Goal: Information Seeking & Learning: Compare options

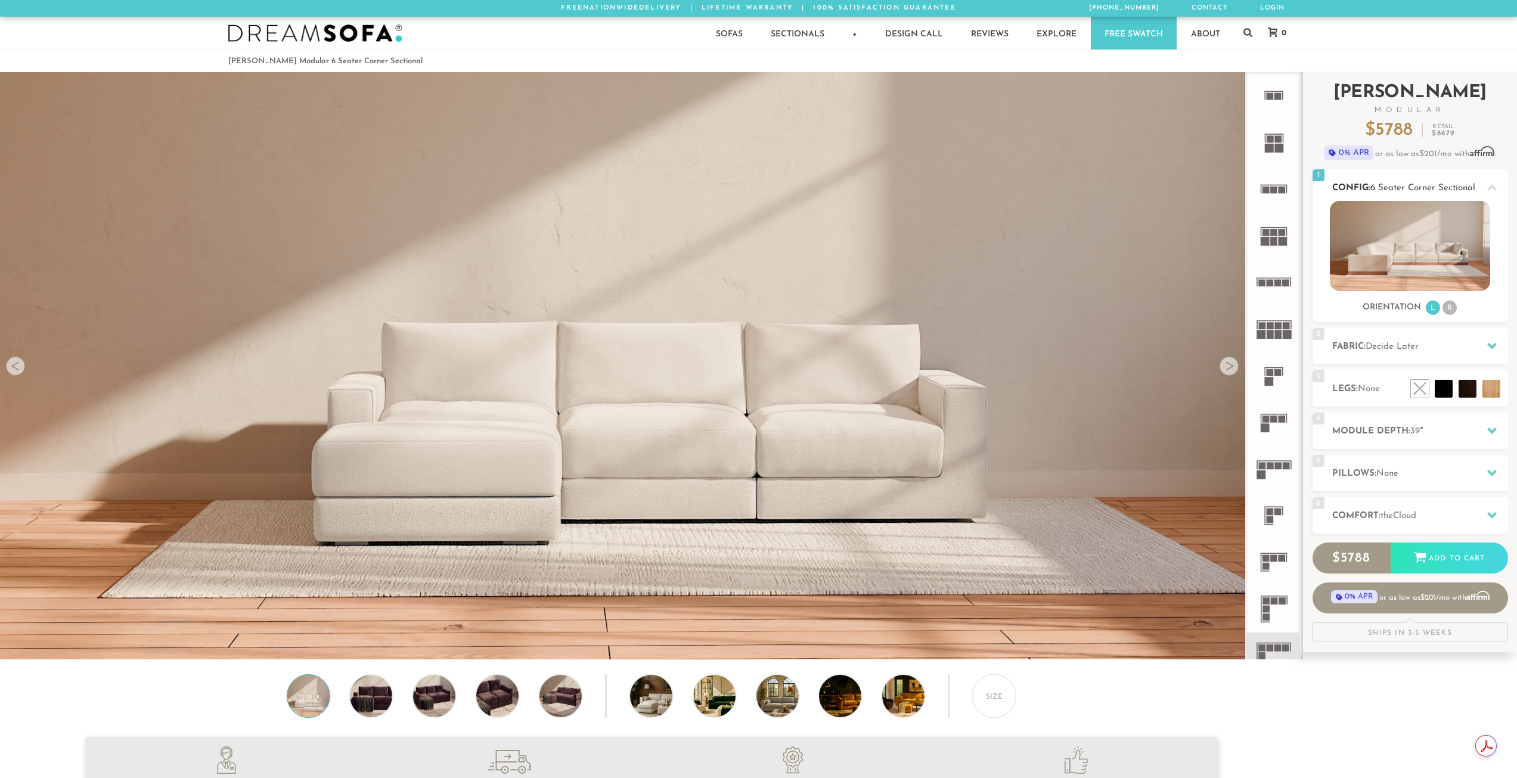
click at [1483, 185] on div at bounding box center [1491, 187] width 25 height 24
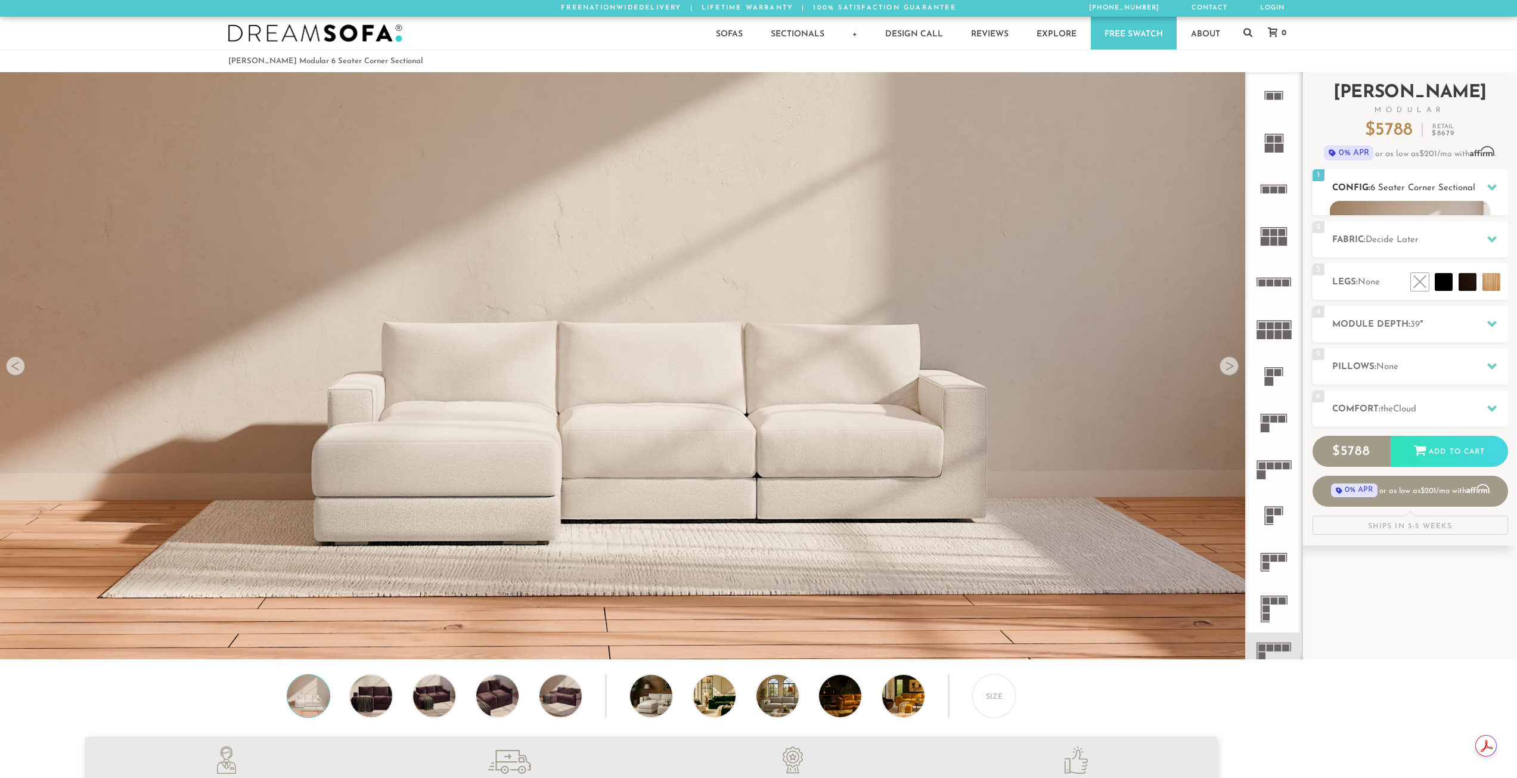
click at [1483, 185] on div at bounding box center [1491, 187] width 25 height 24
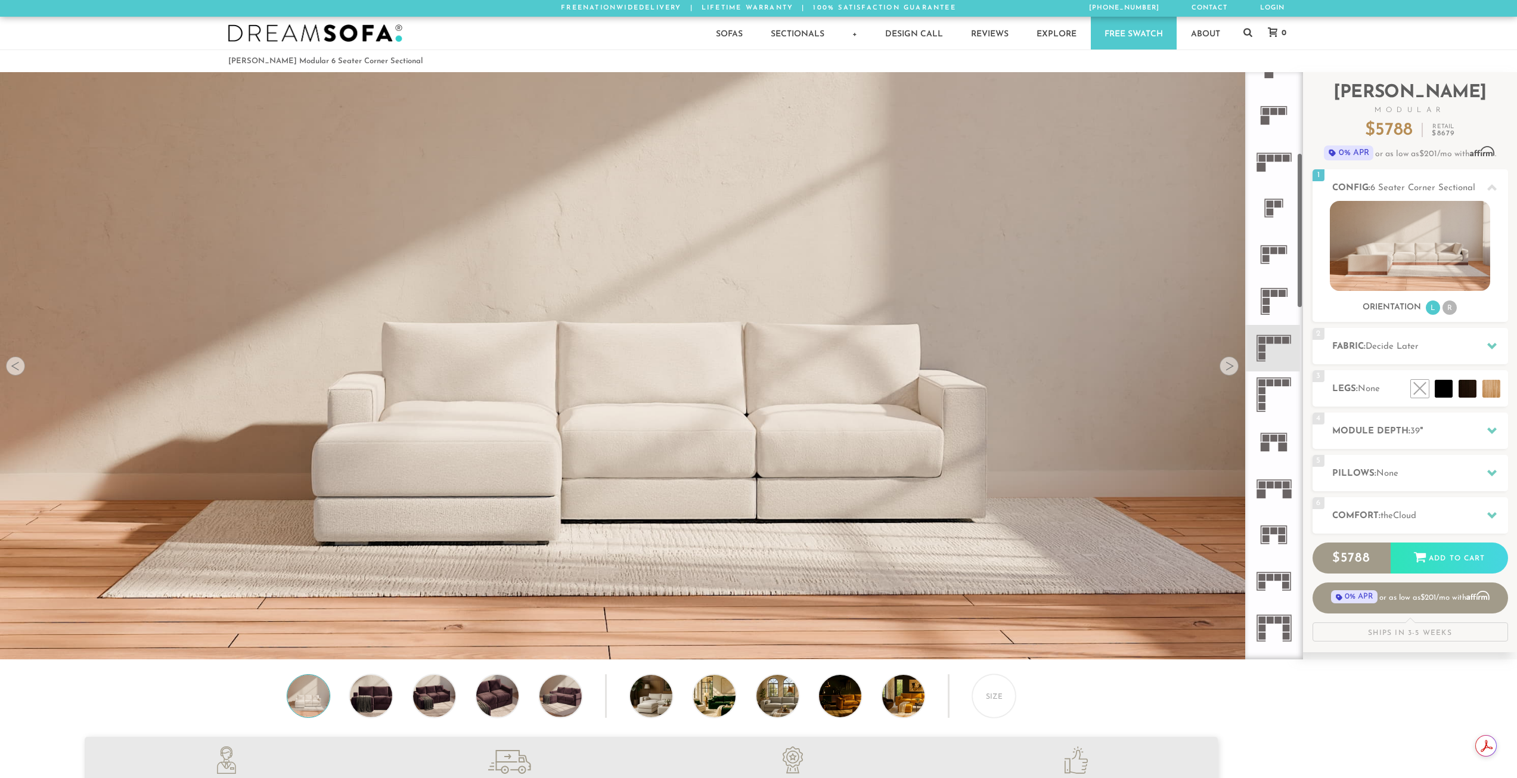
scroll to position [306, 0]
click at [1008, 702] on div "Size" at bounding box center [994, 696] width 44 height 44
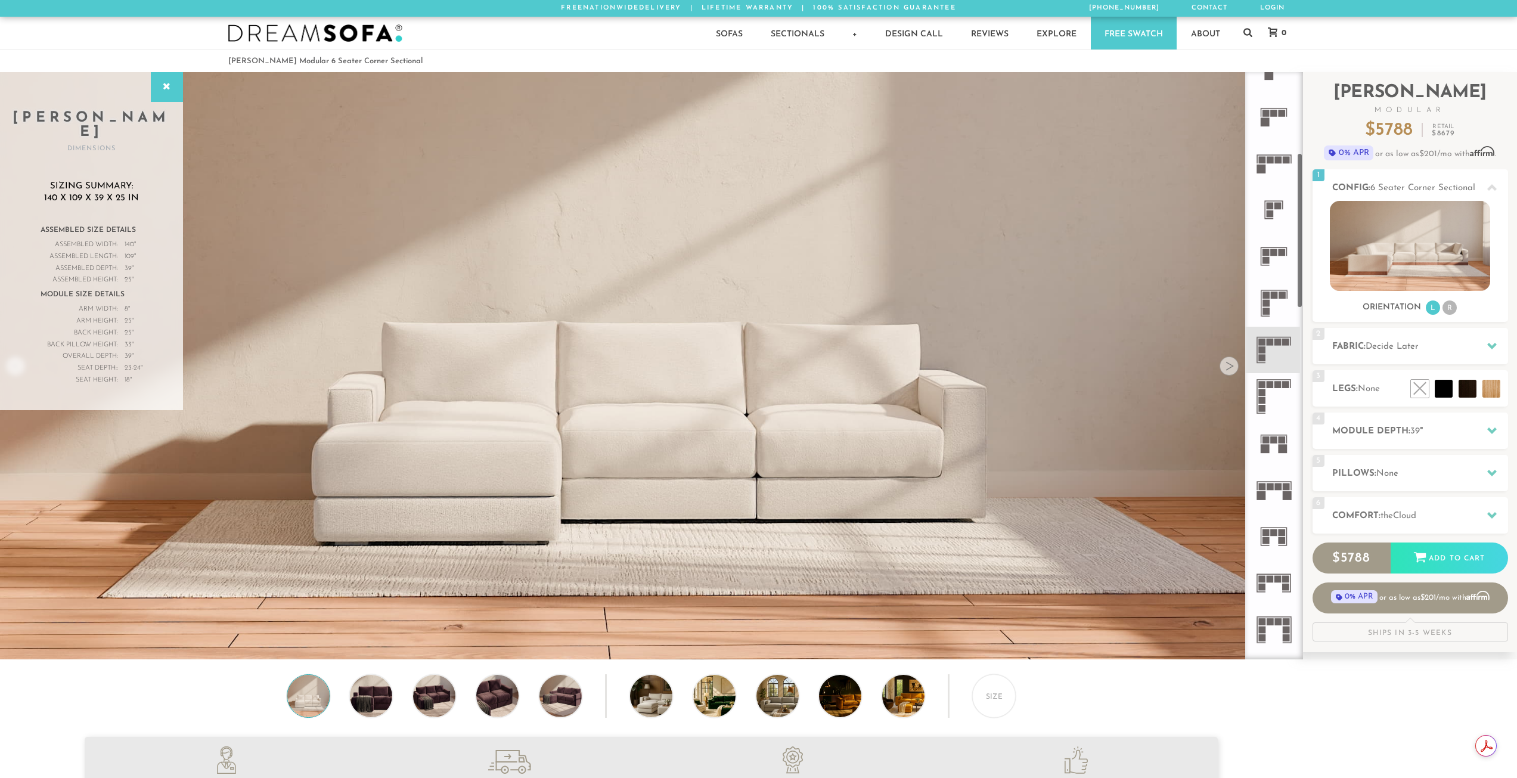
click at [1281, 262] on icon at bounding box center [1273, 256] width 46 height 46
click at [1274, 352] on icon at bounding box center [1273, 350] width 46 height 46
click at [1268, 266] on icon at bounding box center [1273, 256] width 46 height 46
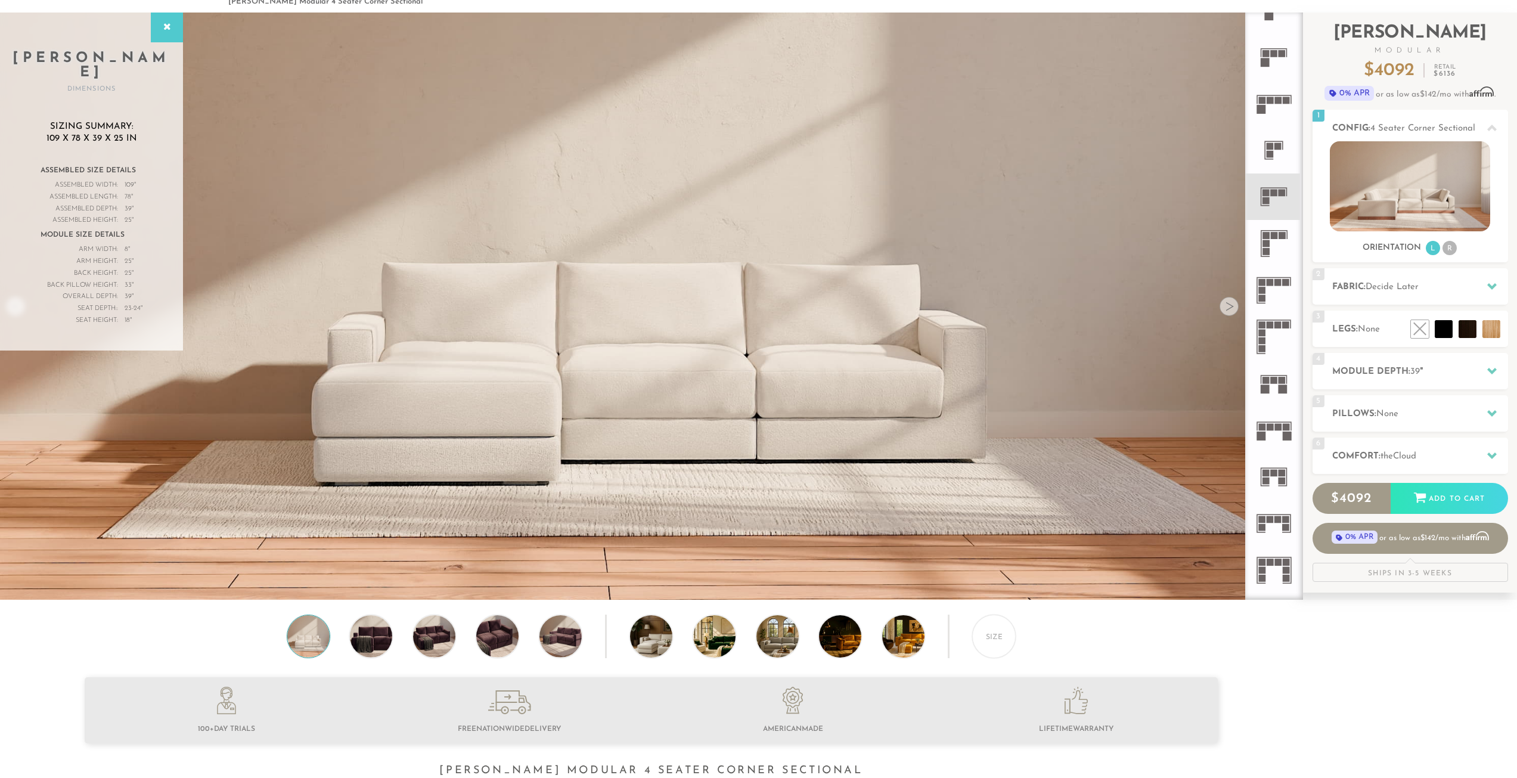
scroll to position [60, 0]
